Goal: Book appointment/travel/reservation

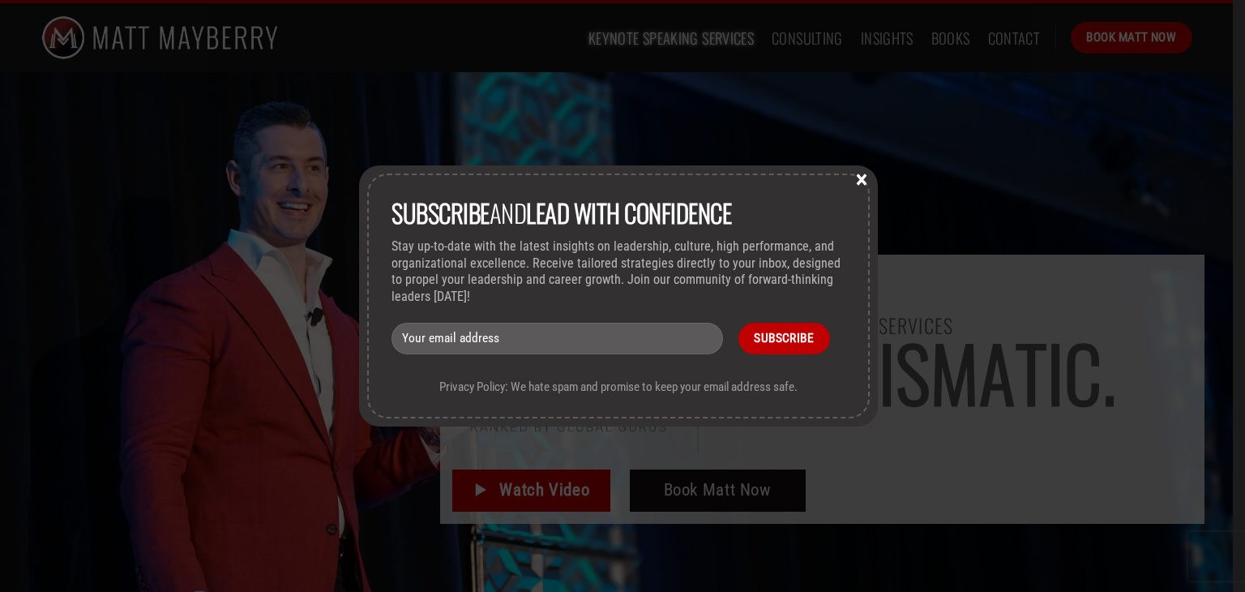
click at [870, 191] on div "Subscribe and lead with Confidence Stay up-to-date with the latest insights on …" at bounding box center [618, 296] width 503 height 245
click at [862, 180] on button "×" at bounding box center [862, 178] width 24 height 15
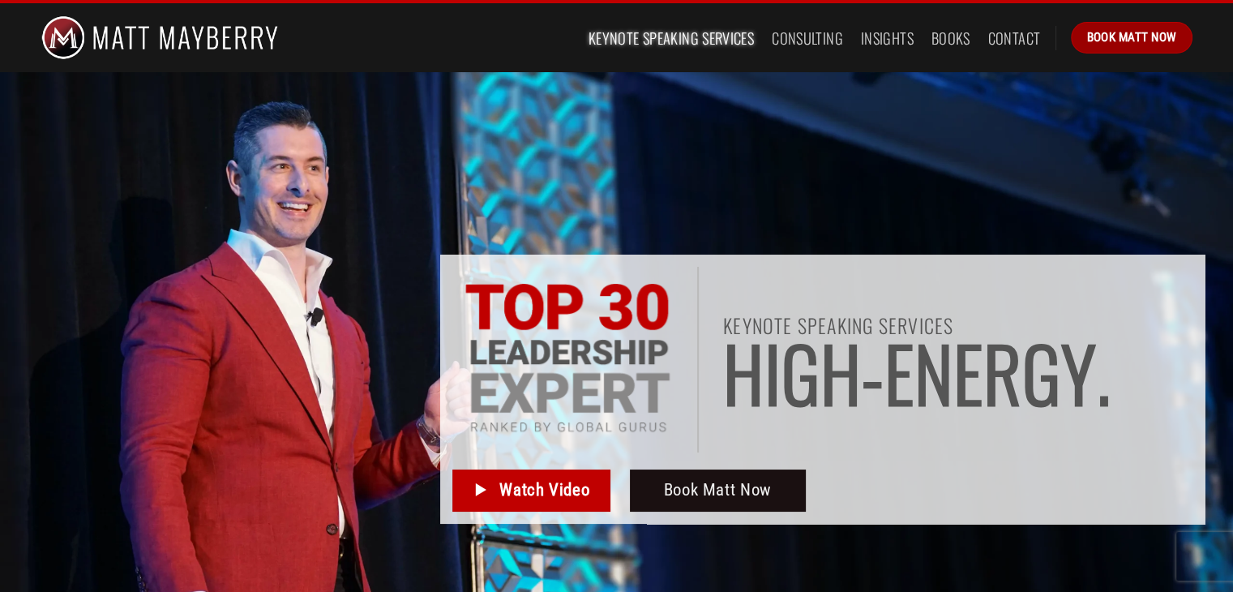
click at [1138, 32] on span "Book Matt Now" at bounding box center [1132, 37] width 90 height 19
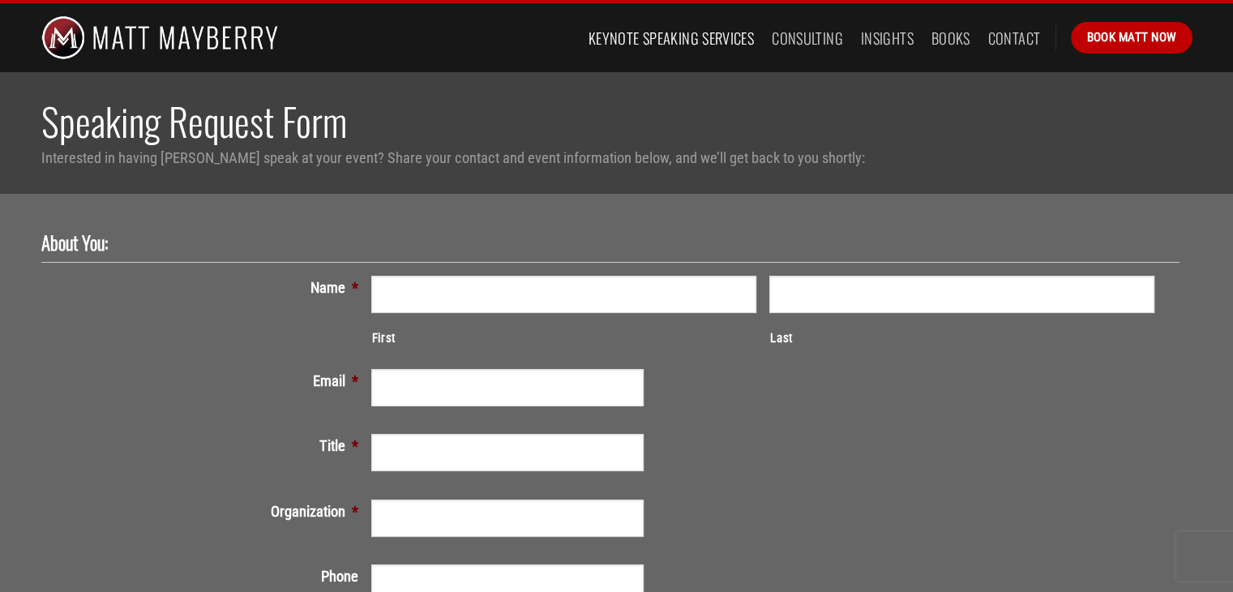
click at [650, 48] on link "Keynote Speaking Services" at bounding box center [671, 38] width 165 height 29
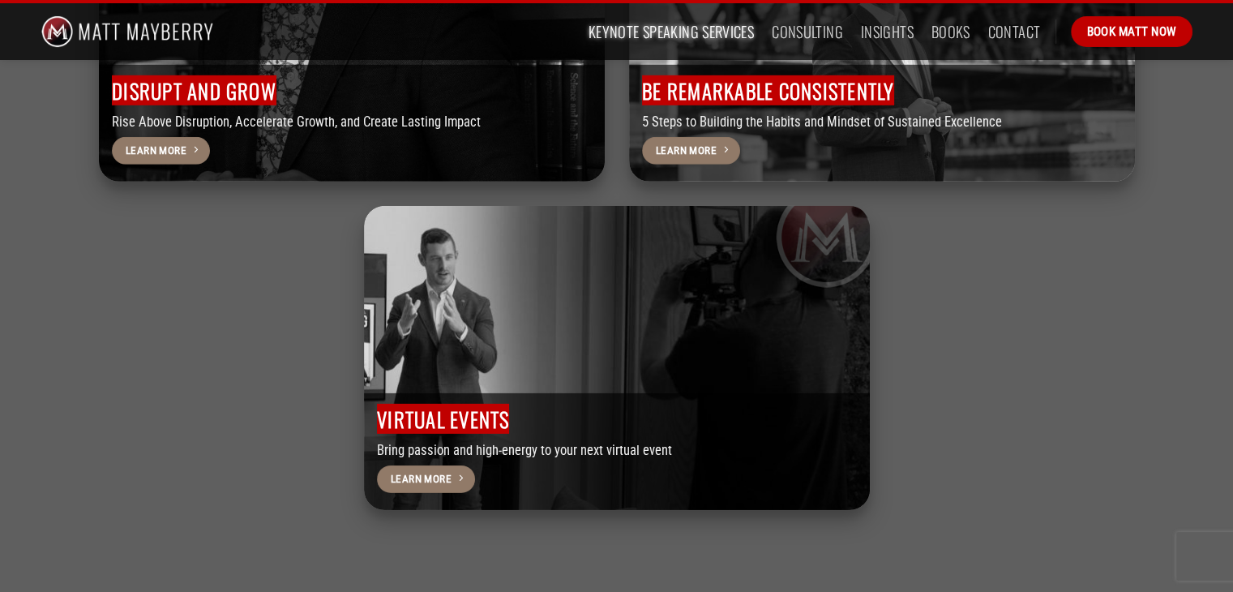
scroll to position [5236, 0]
